Goal: Information Seeking & Learning: Learn about a topic

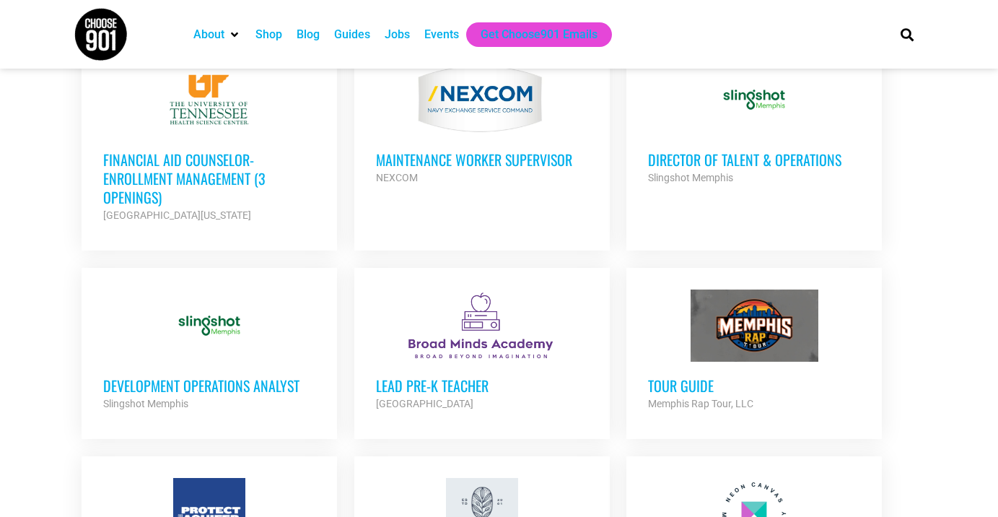
scroll to position [991, 0]
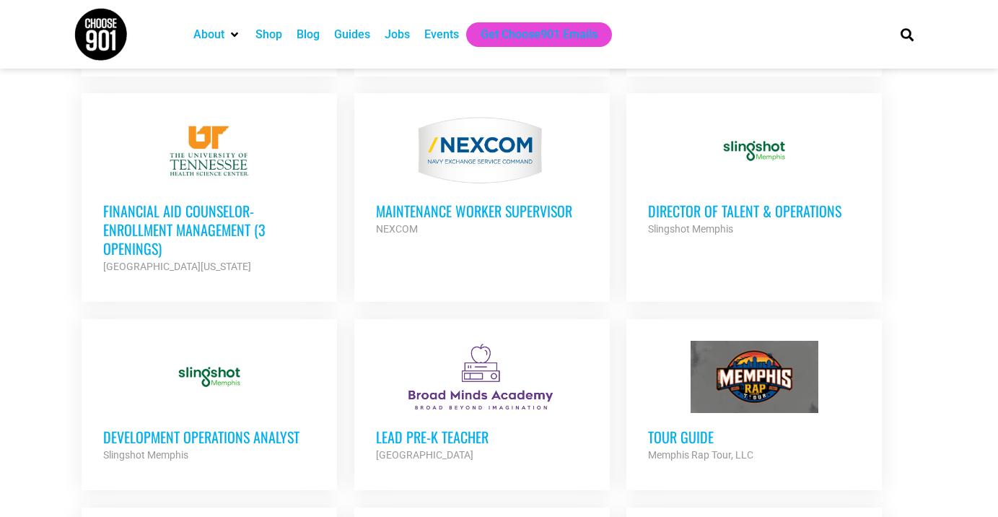
click at [70, 317] on div "Looking to make career moves in [GEOGRAPHIC_DATA]? From tech to teaching, medic…" at bounding box center [499, 247] width 866 height 1846
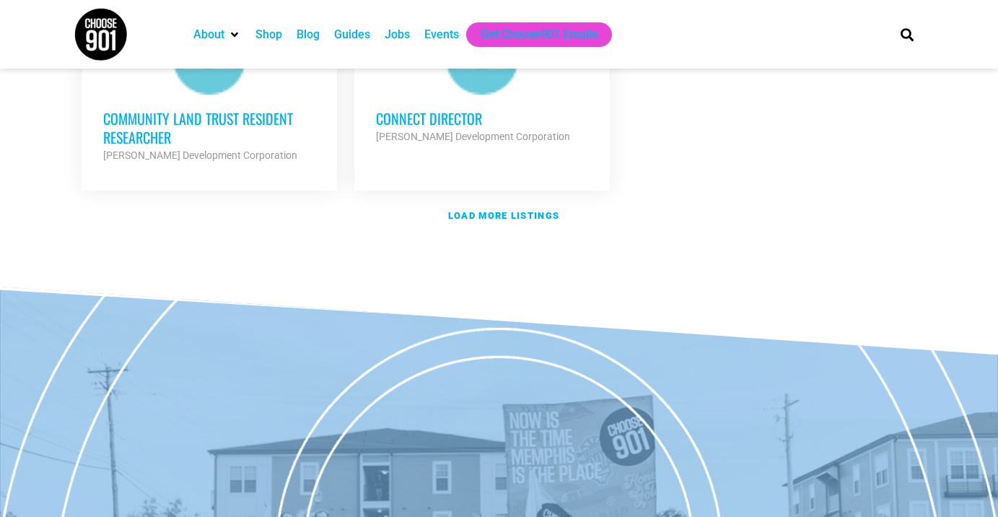
scroll to position [1914, 0]
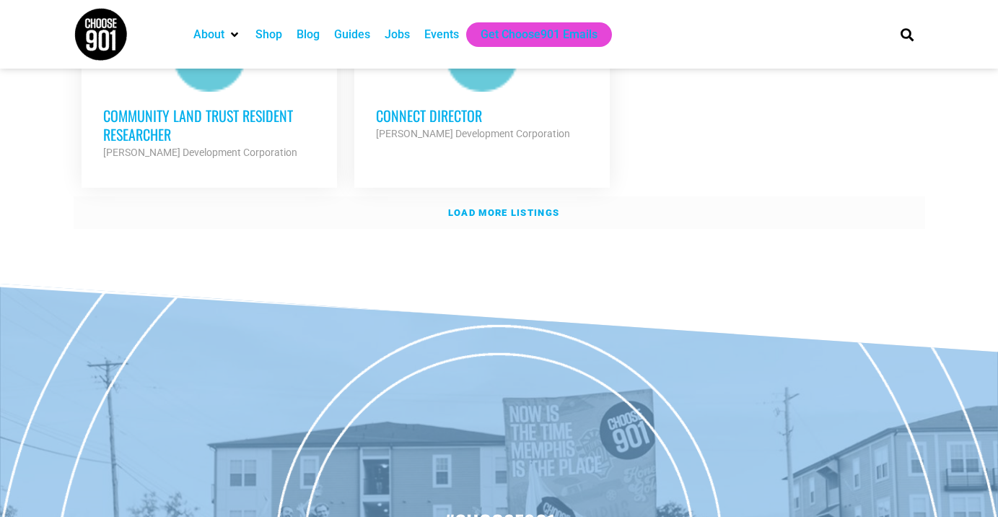
click at [498, 207] on strong "Load more listings" at bounding box center [503, 212] width 111 height 11
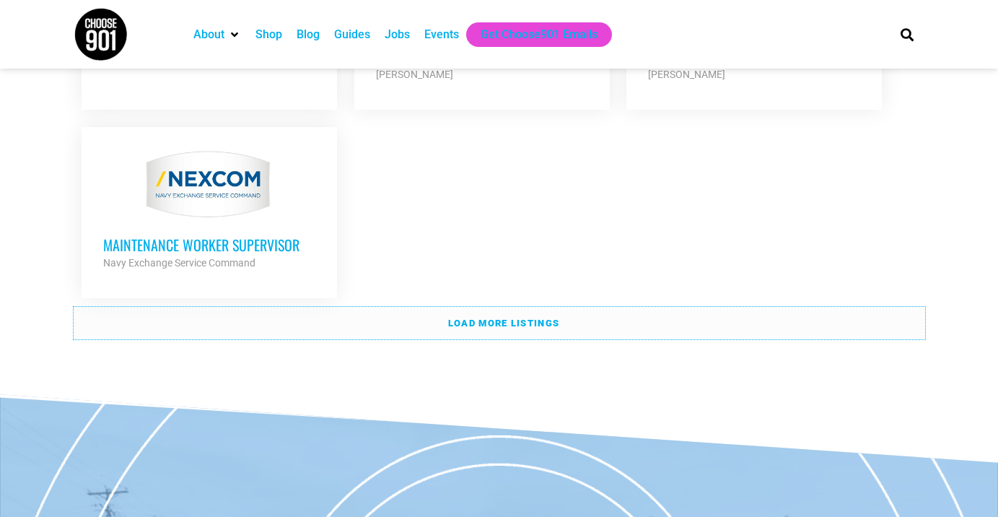
scroll to position [3253, 0]
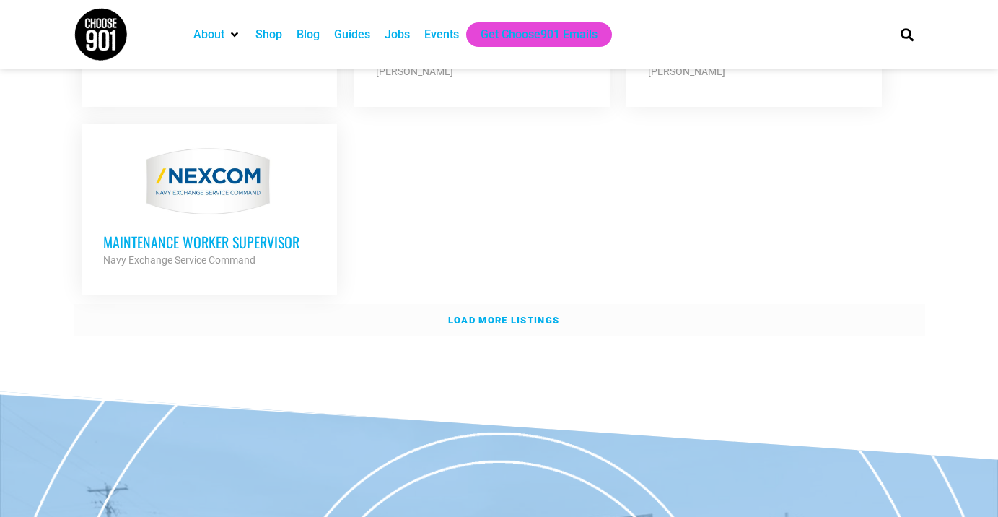
click at [454, 315] on strong "Load more listings" at bounding box center [503, 320] width 111 height 11
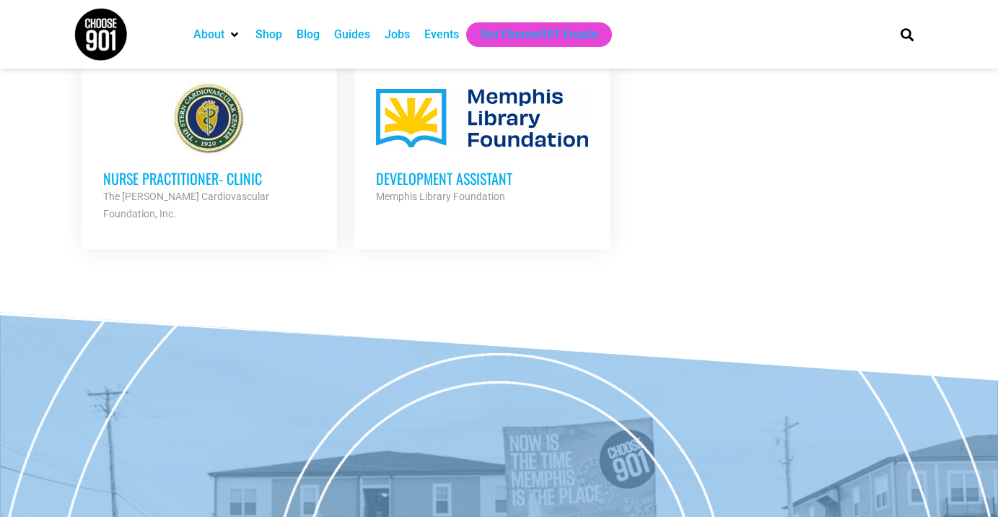
scroll to position [3920, 0]
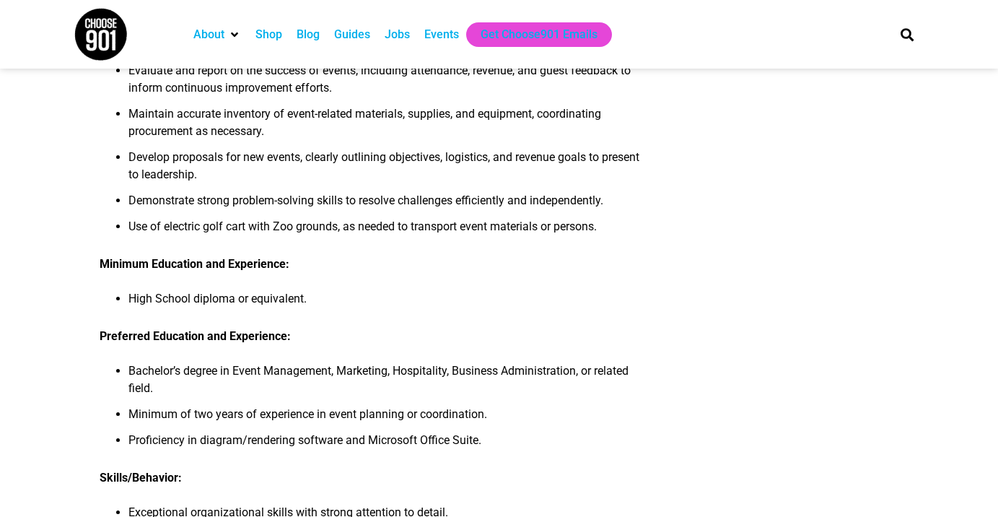
scroll to position [545, 0]
